Goal: Information Seeking & Learning: Learn about a topic

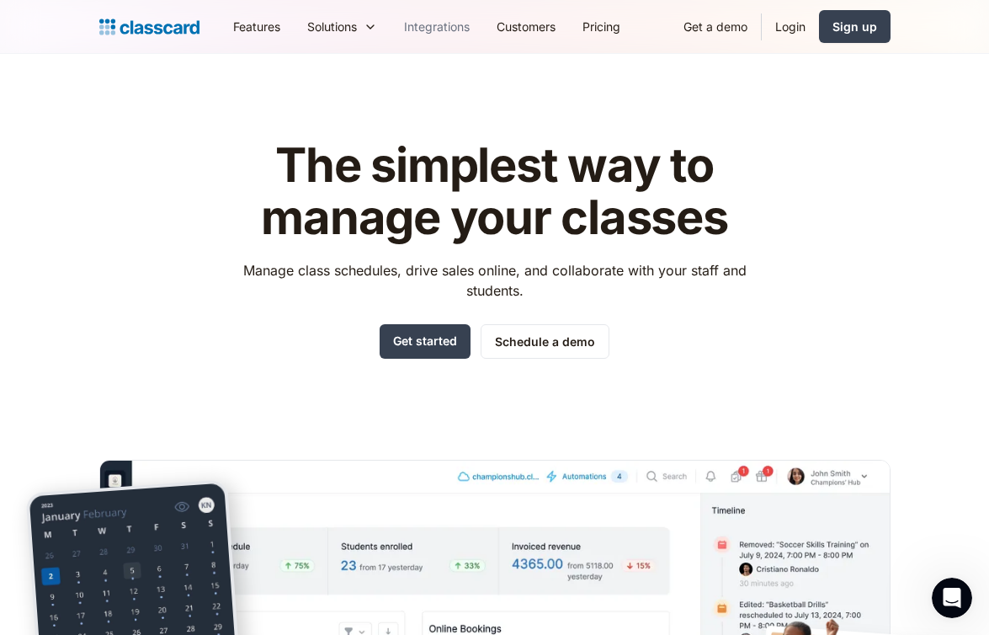
click at [433, 31] on link "Integrations" at bounding box center [437, 27] width 93 height 38
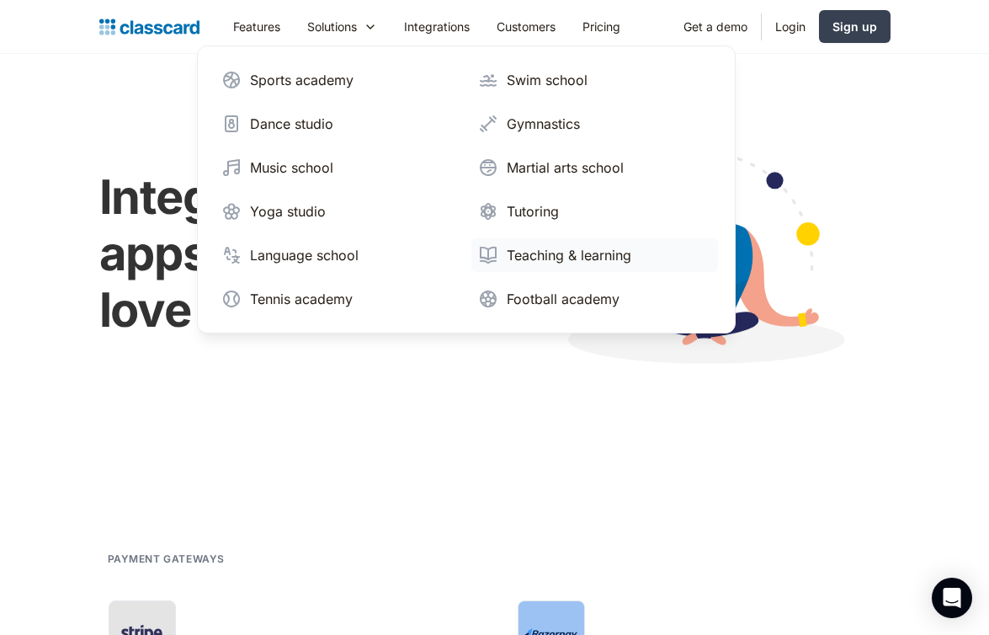
click at [536, 258] on div "Teaching & learning" at bounding box center [569, 255] width 125 height 20
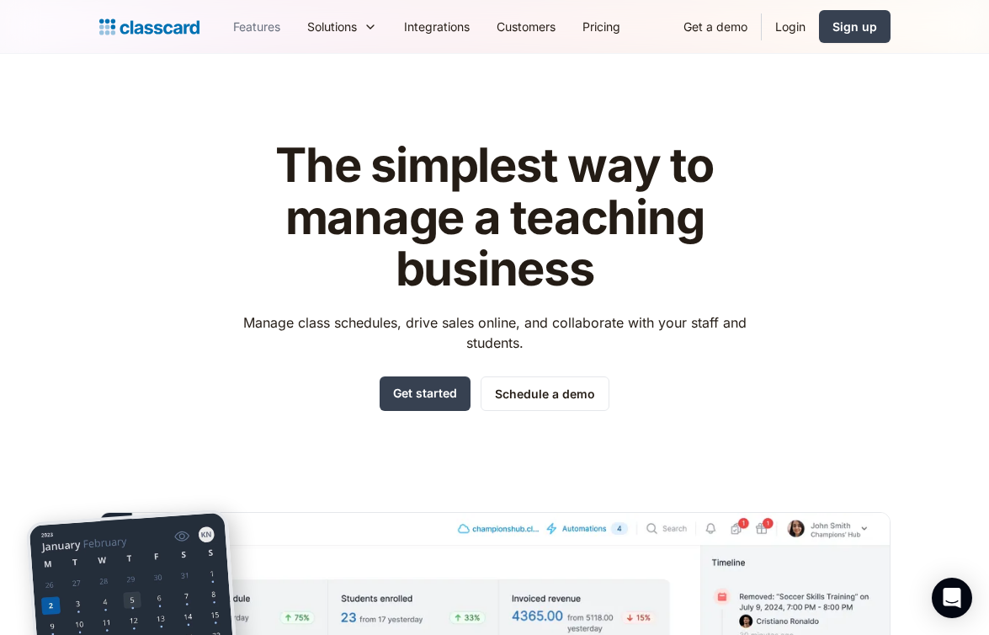
click at [269, 19] on link "Features" at bounding box center [257, 27] width 74 height 38
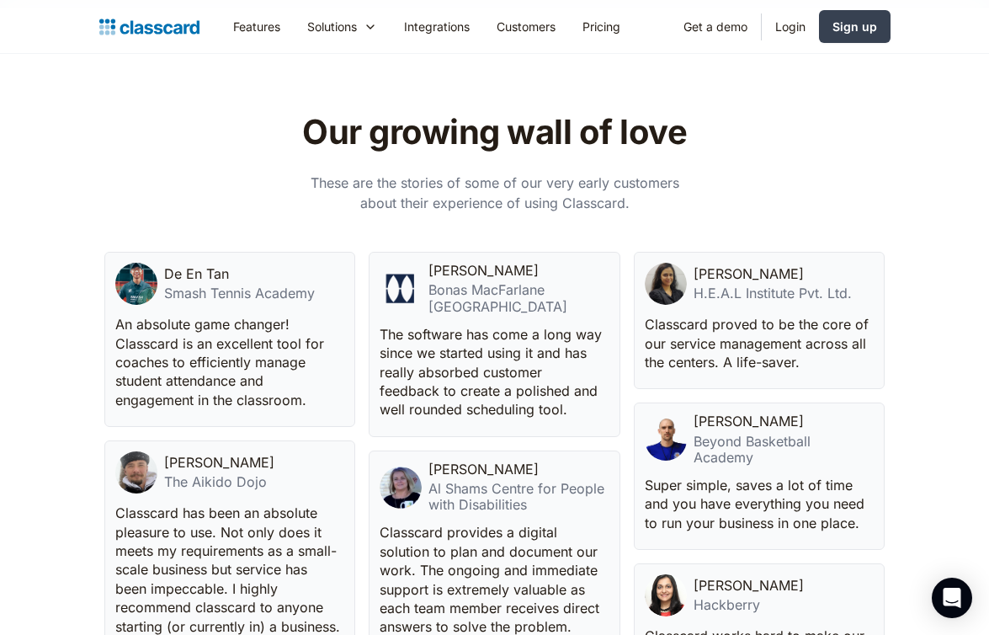
scroll to position [3681, 0]
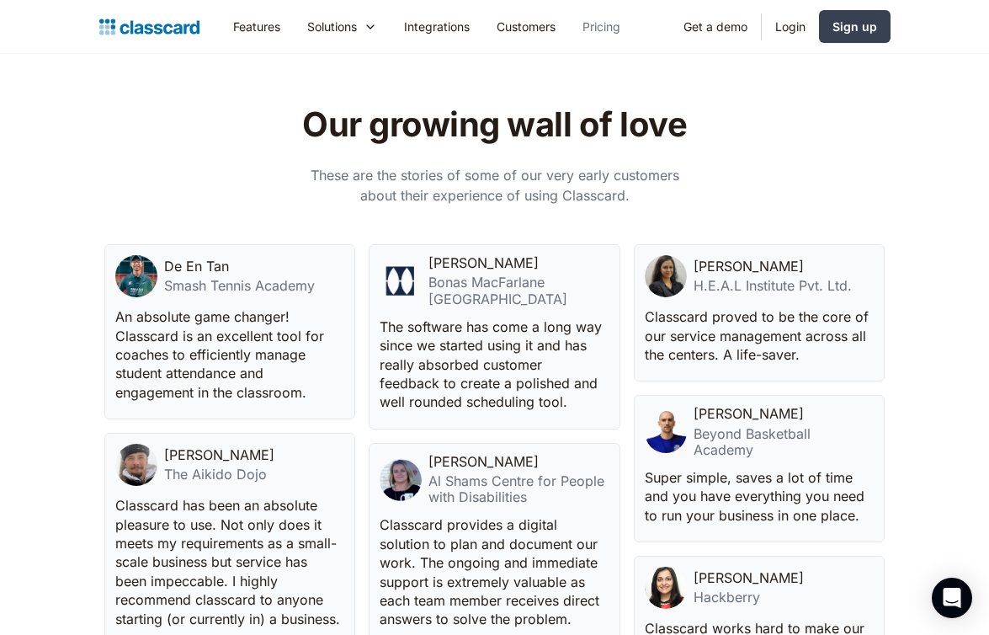
click at [605, 19] on link "Pricing" at bounding box center [601, 27] width 65 height 38
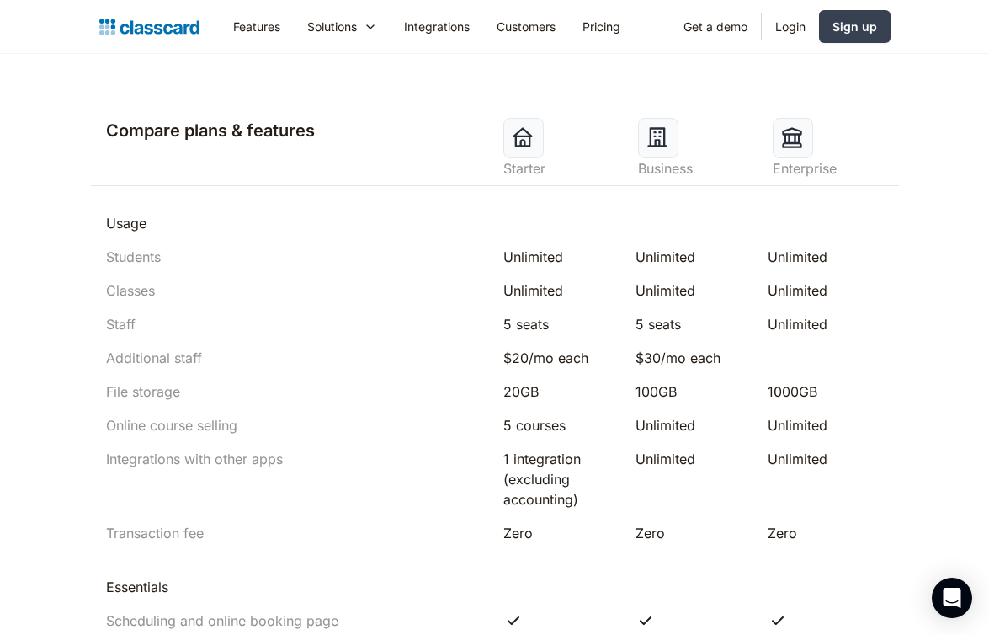
scroll to position [818, 0]
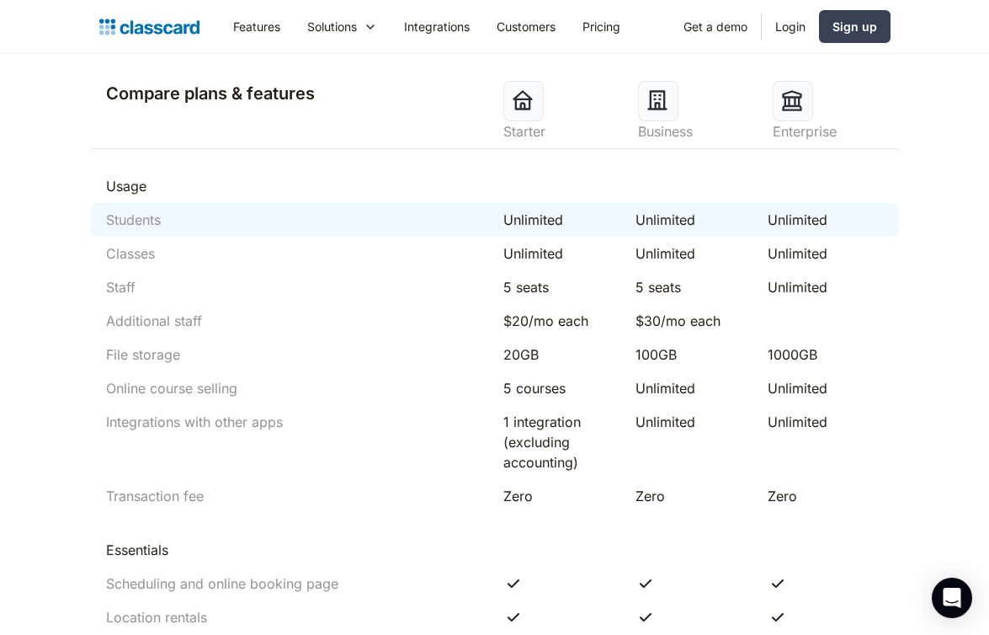
click at [137, 217] on div "Students" at bounding box center [133, 220] width 55 height 20
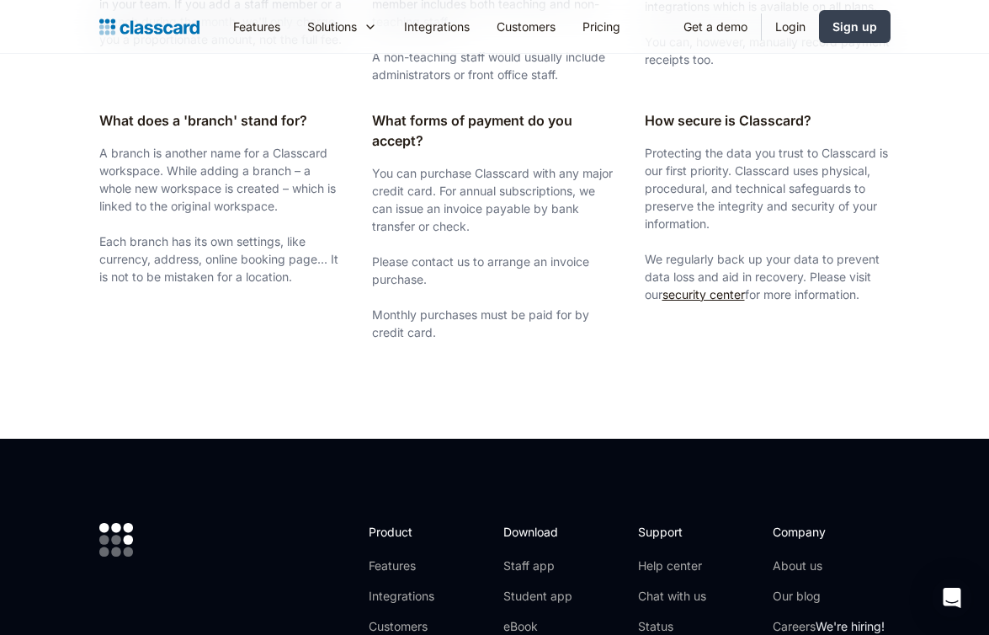
scroll to position [3387, 0]
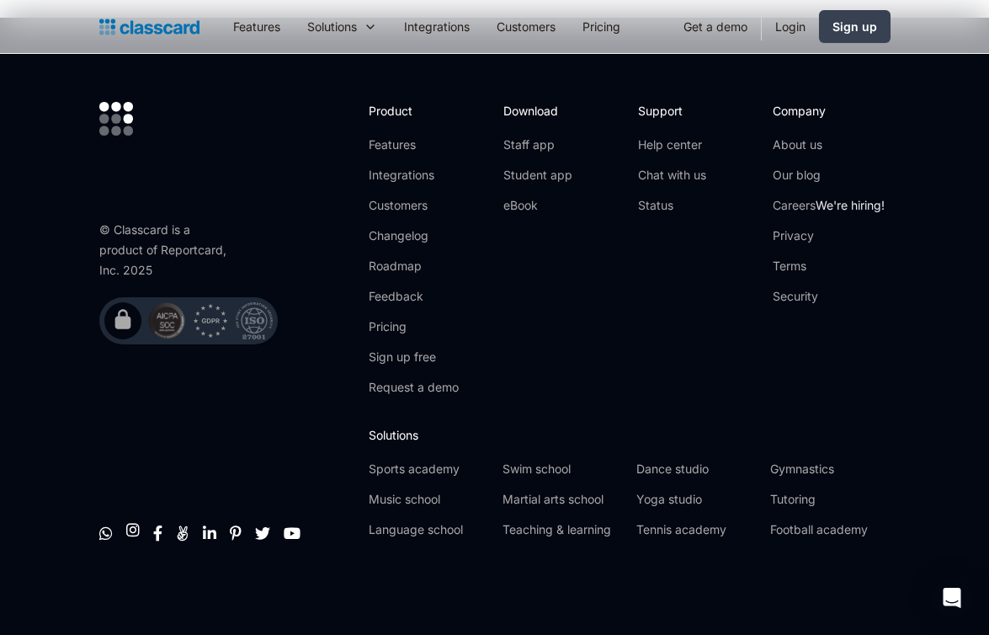
click at [134, 530] on link "" at bounding box center [132, 529] width 13 height 17
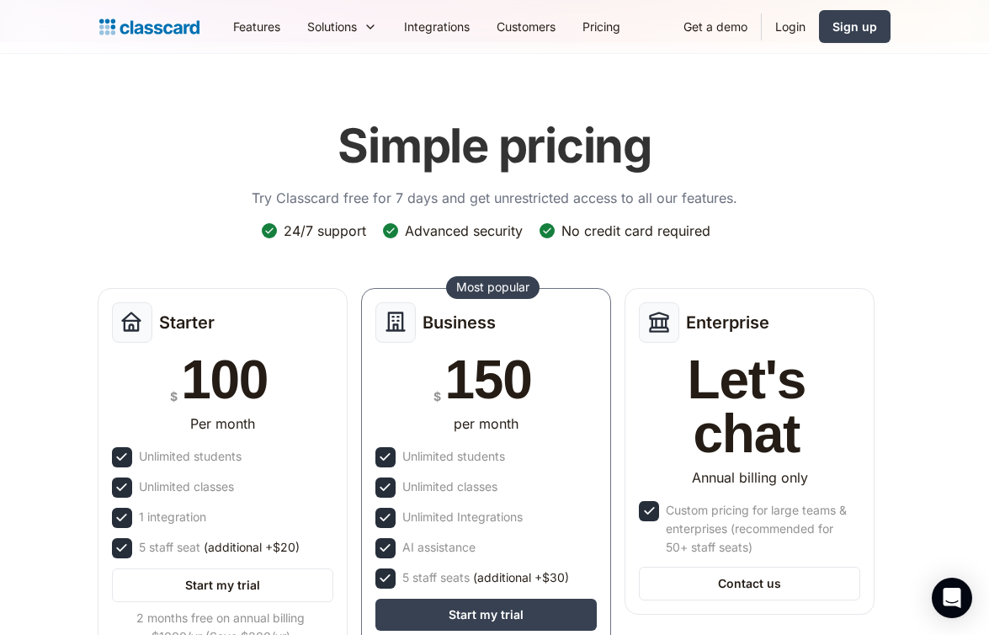
scroll to position [0, 0]
